Goal: Information Seeking & Learning: Check status

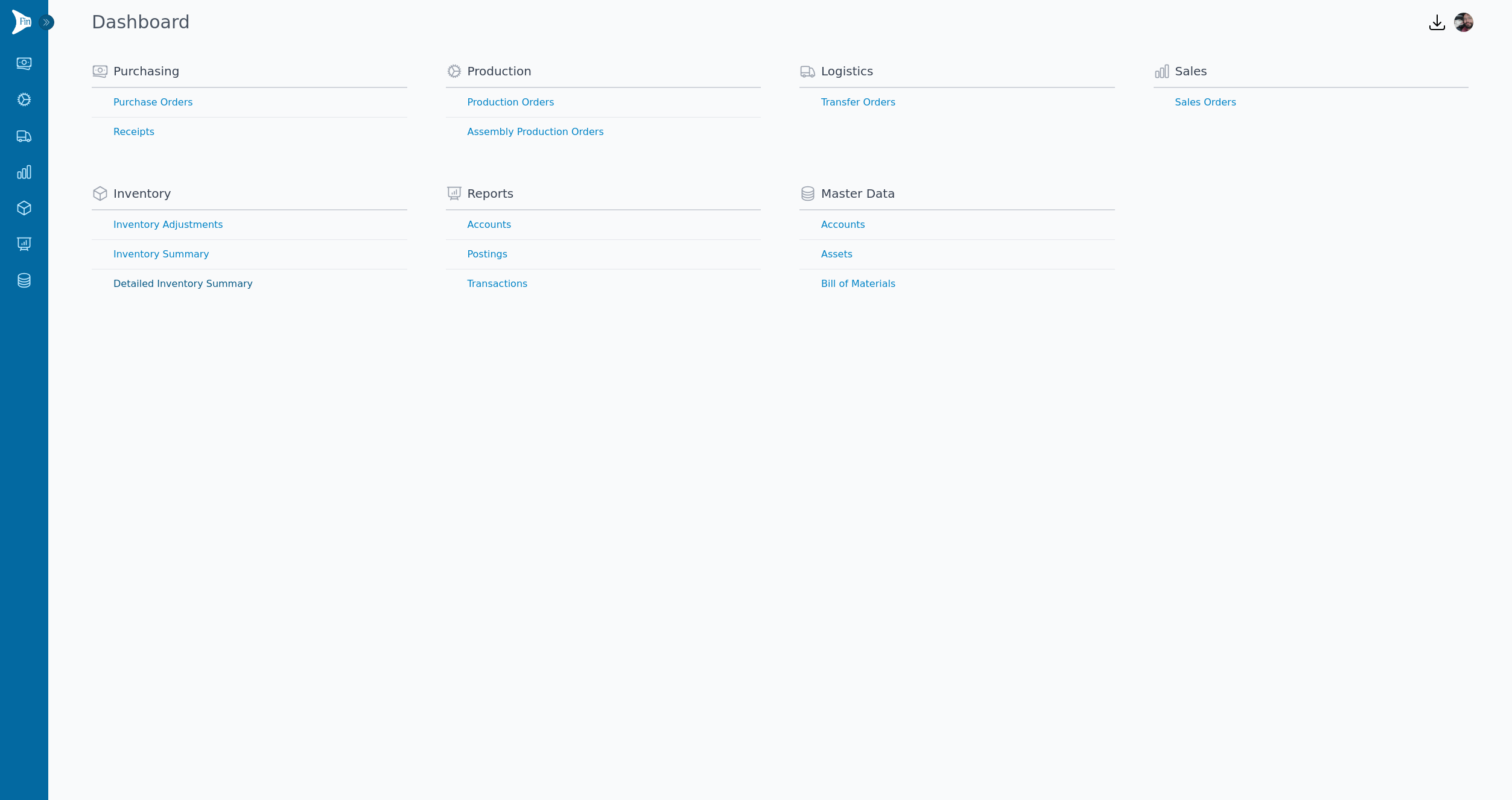
click at [138, 283] on link "Detailed Inventory Summary" at bounding box center [249, 284] width 315 height 29
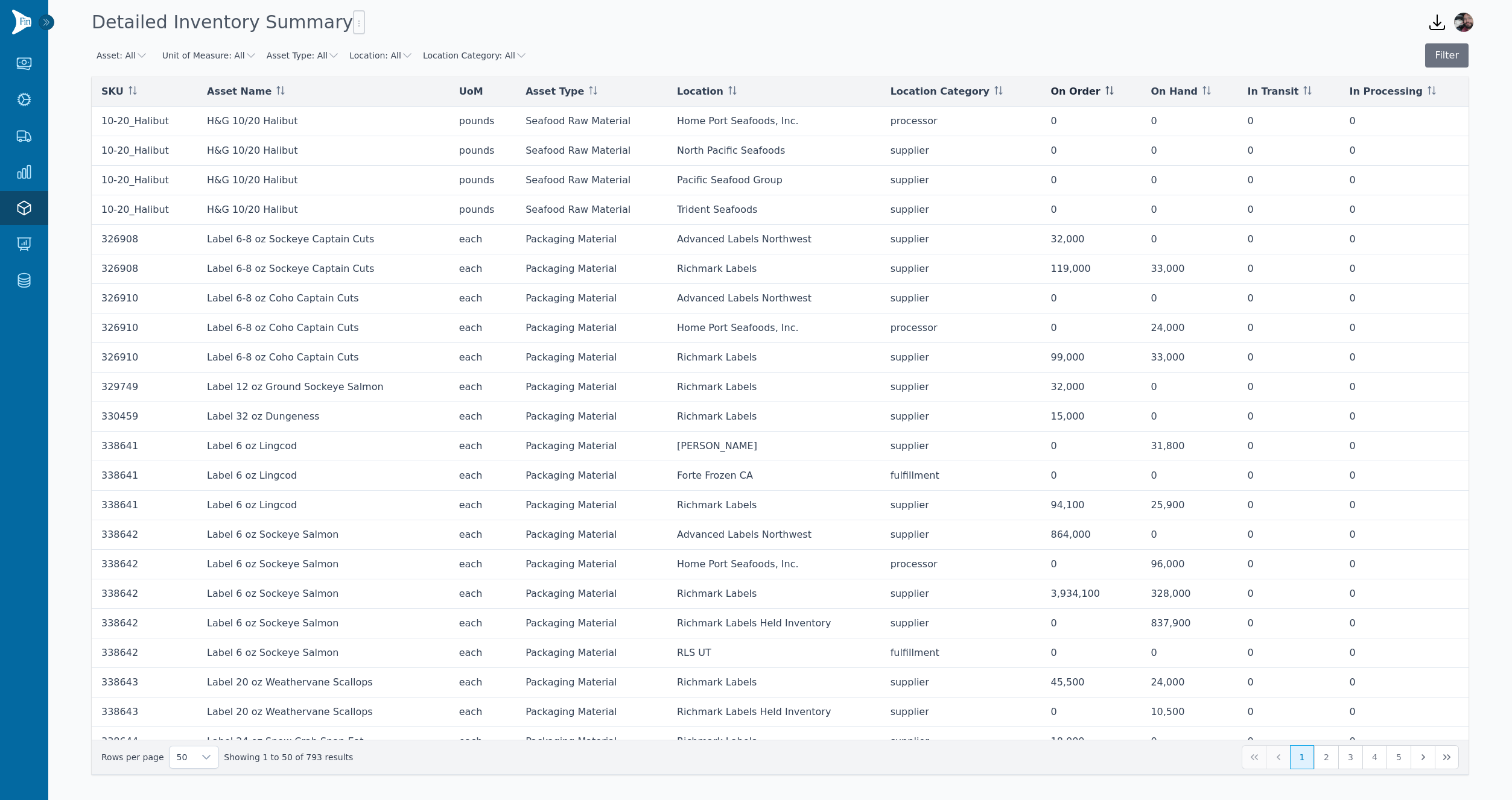
click at [1057, 88] on span "On Order" at bounding box center [1075, 92] width 50 height 14
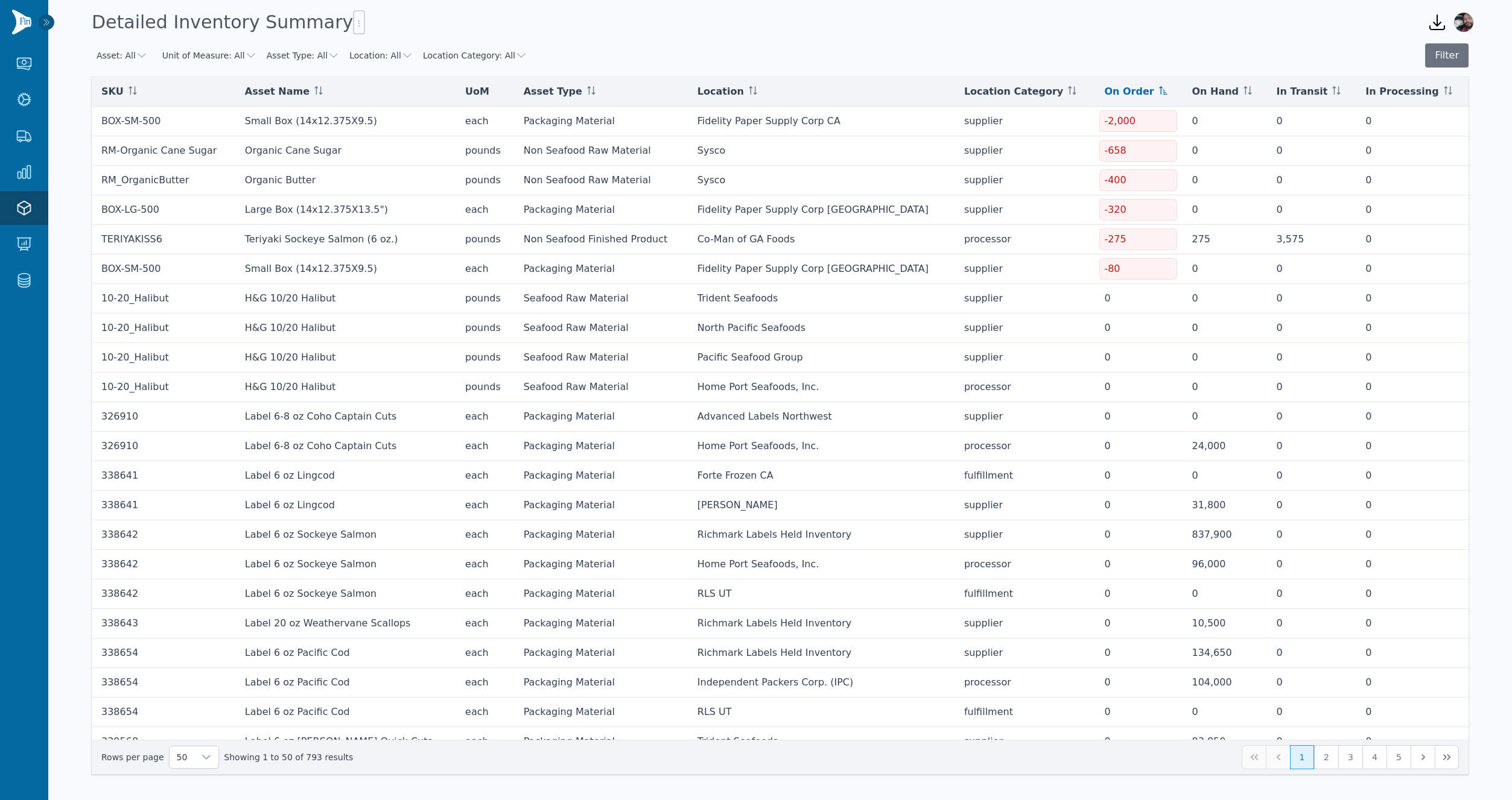
click at [1104, 91] on span "On Order" at bounding box center [1128, 92] width 50 height 14
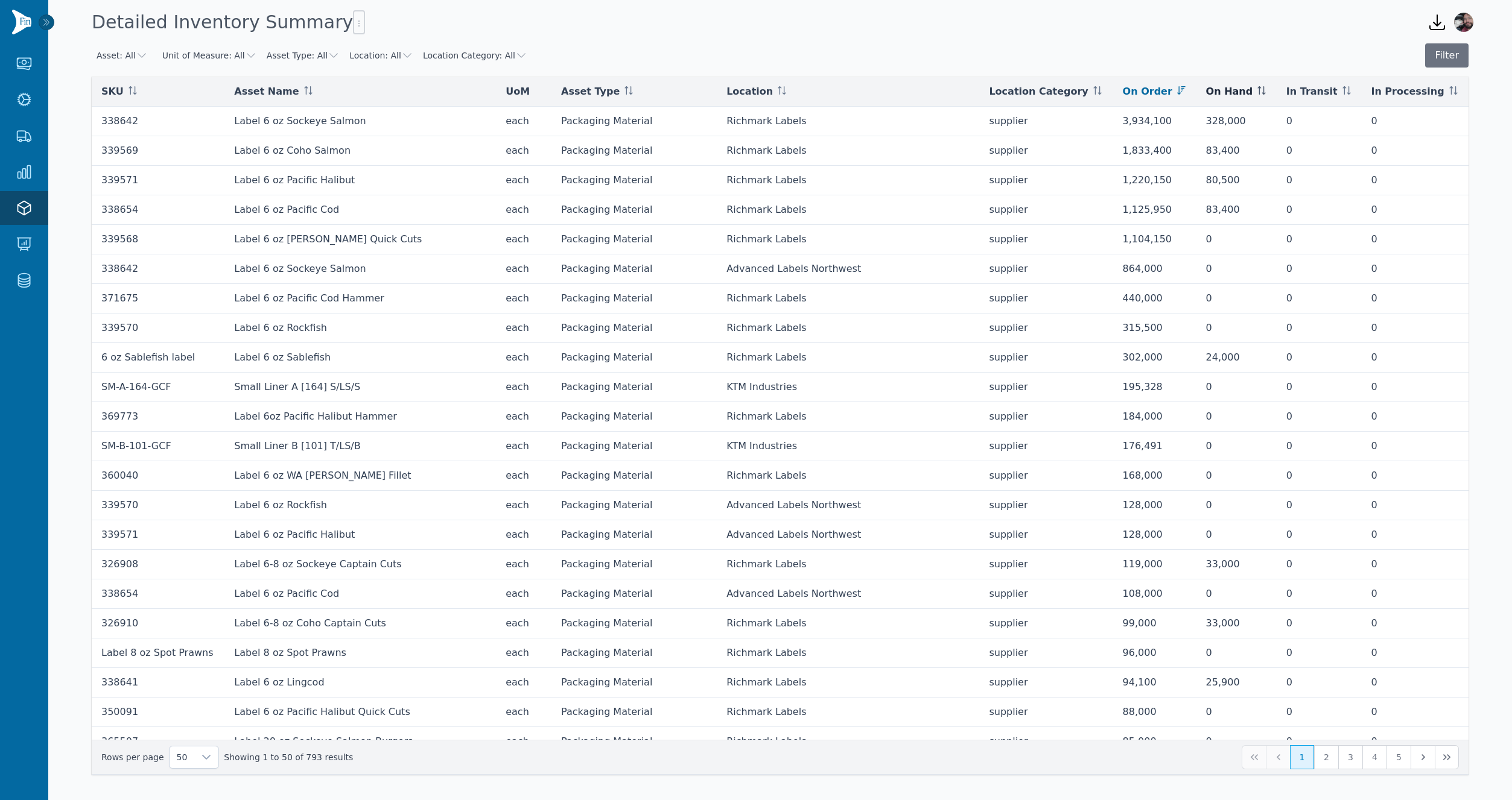
click at [1206, 92] on span "On Hand" at bounding box center [1230, 92] width 47 height 14
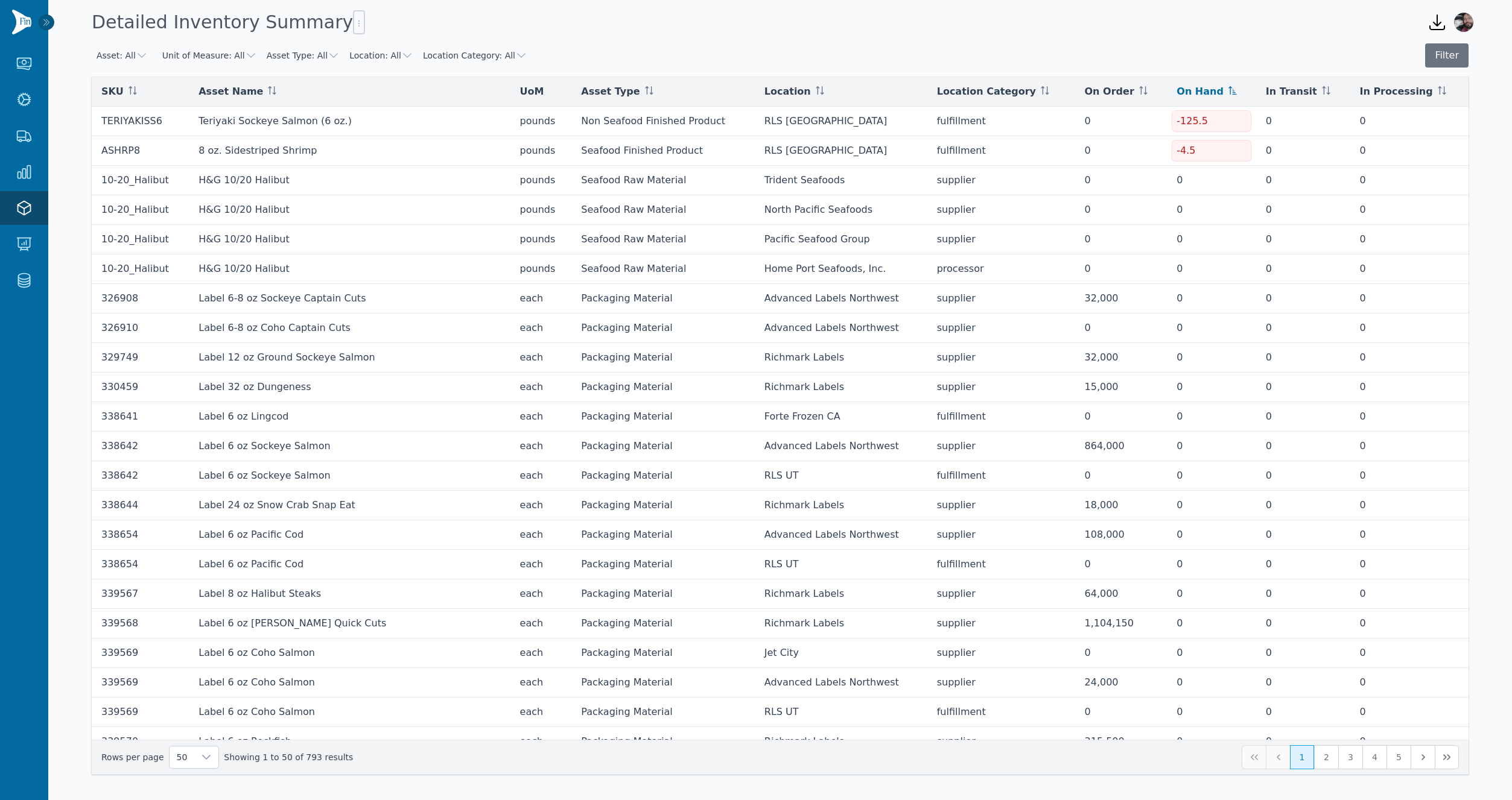
click at [1192, 92] on span "On Hand" at bounding box center [1200, 92] width 47 height 14
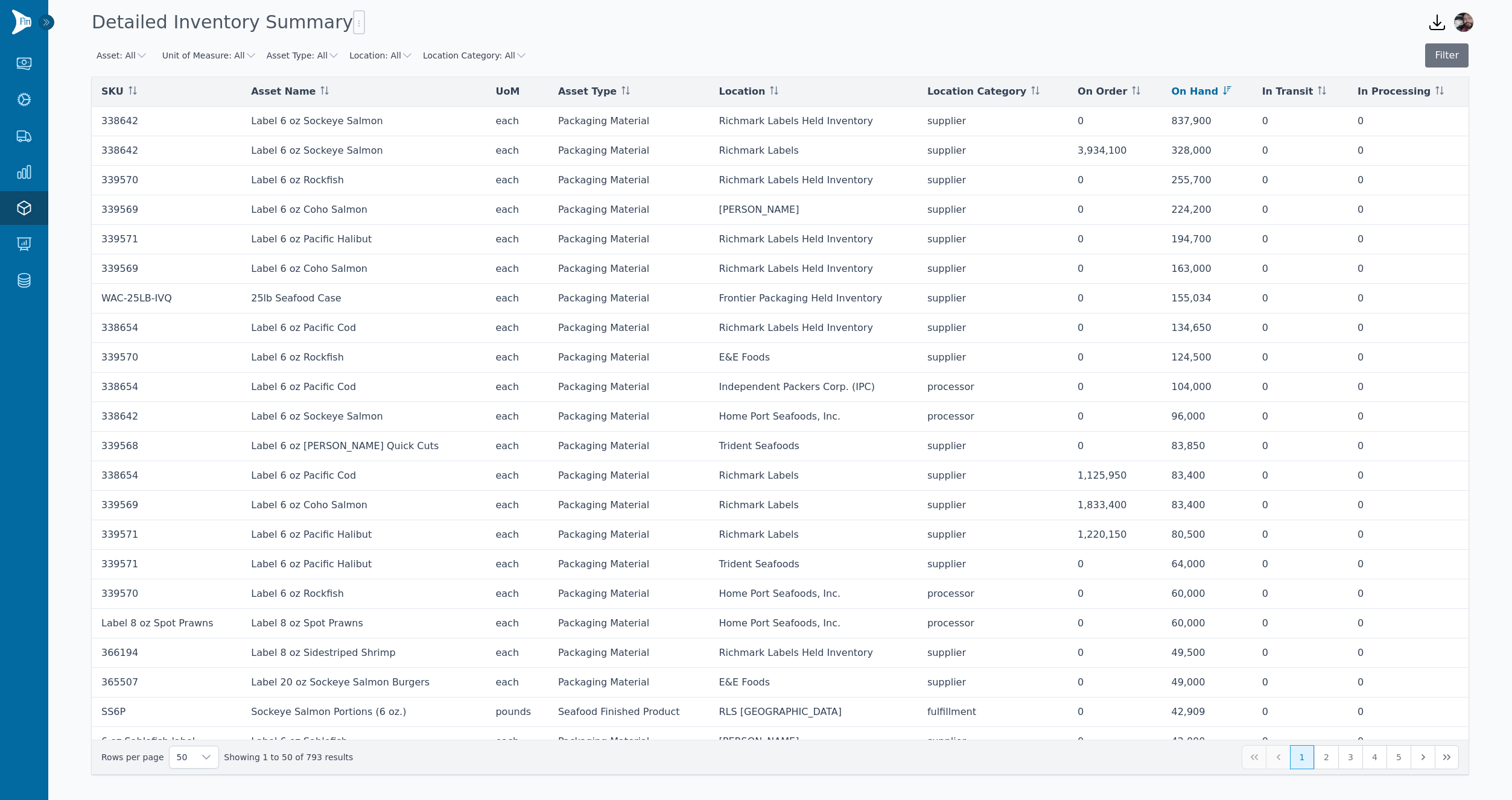
click at [1192, 92] on span "On Hand" at bounding box center [1195, 92] width 47 height 14
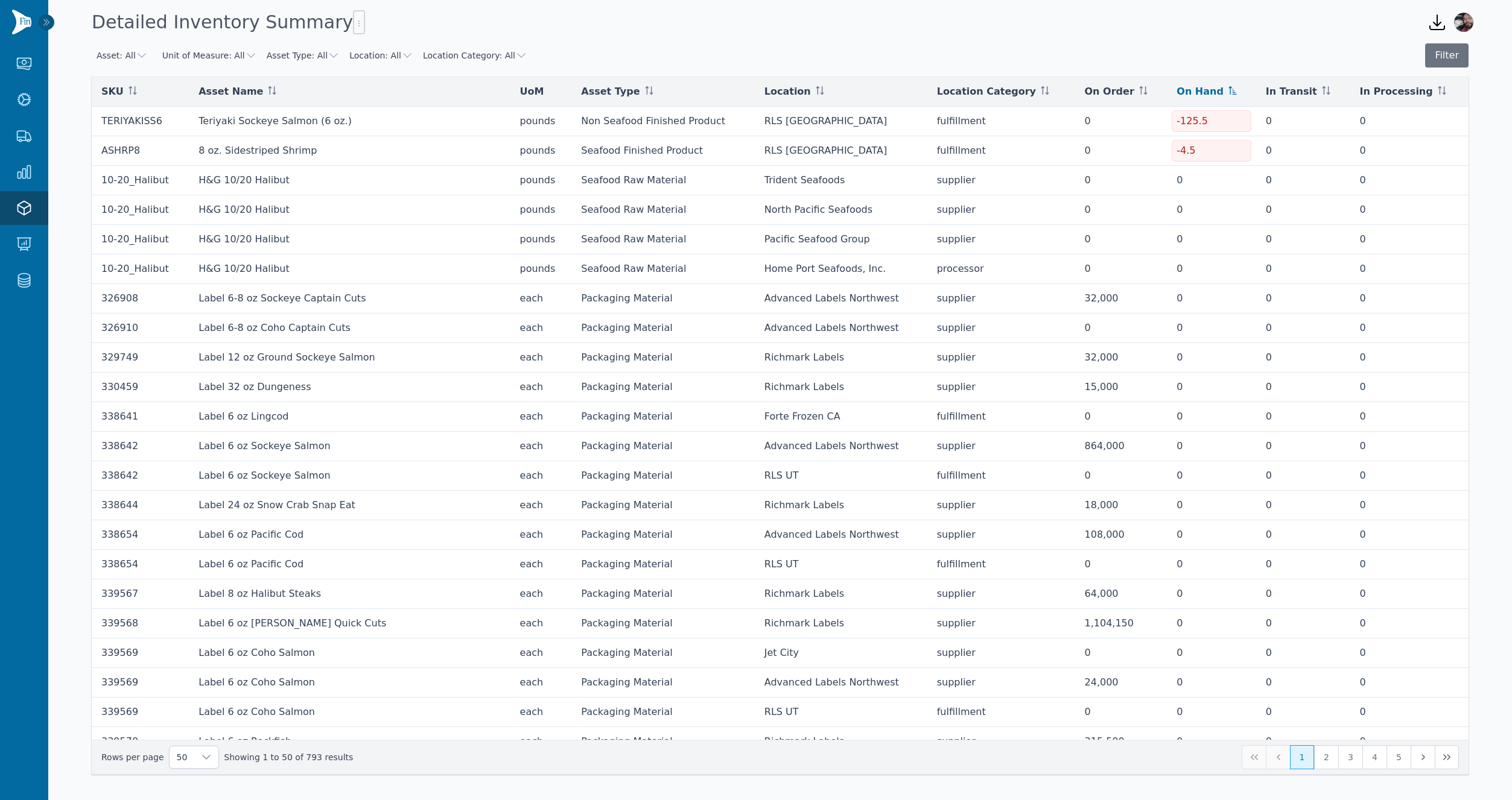
click at [1195, 95] on span "On Hand" at bounding box center [1200, 92] width 47 height 14
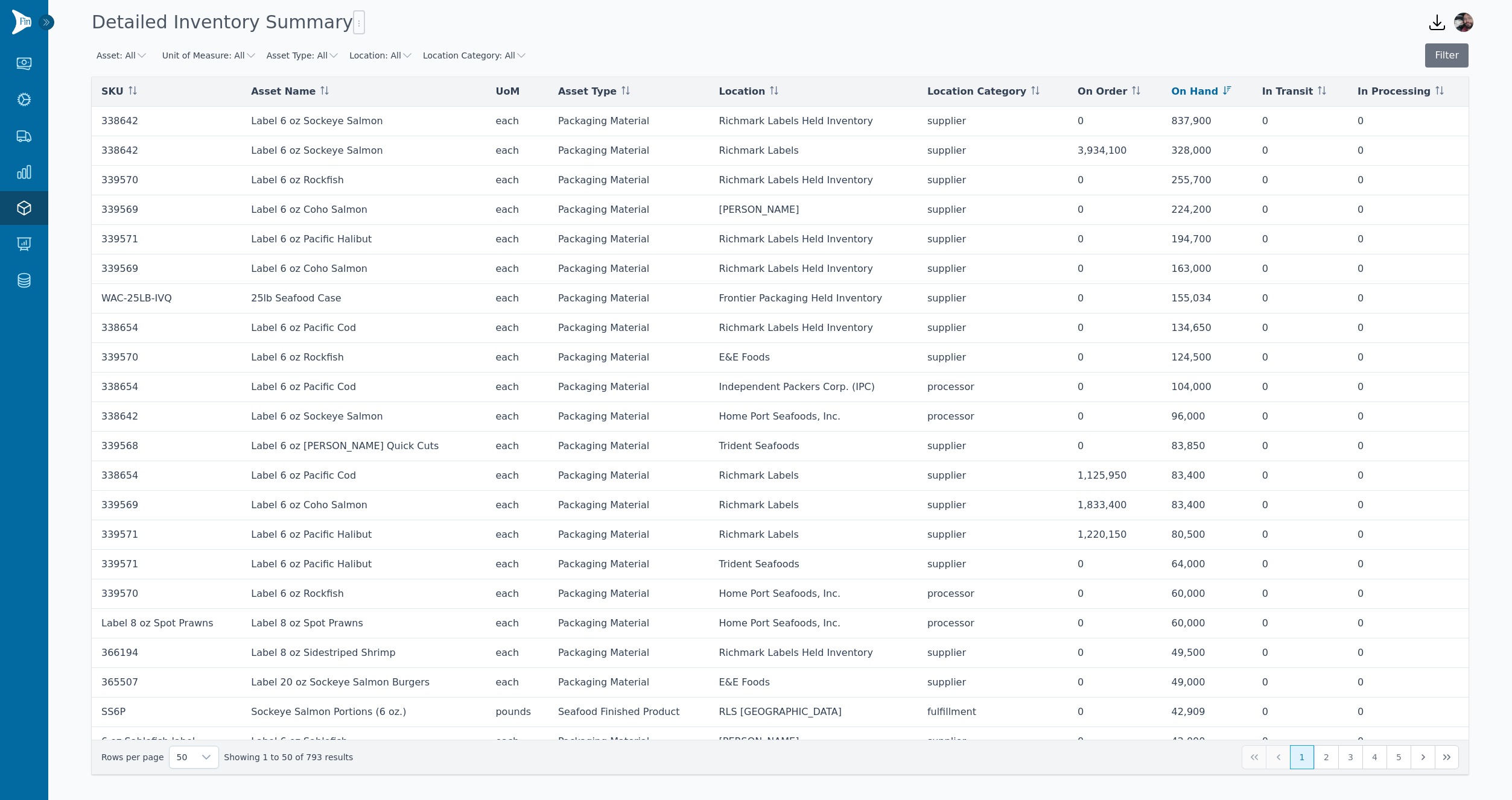
click at [1218, 34] on div "Detailed Inventory Summary" at bounding box center [750, 22] width 1326 height 32
